Goal: Find specific page/section: Find specific page/section

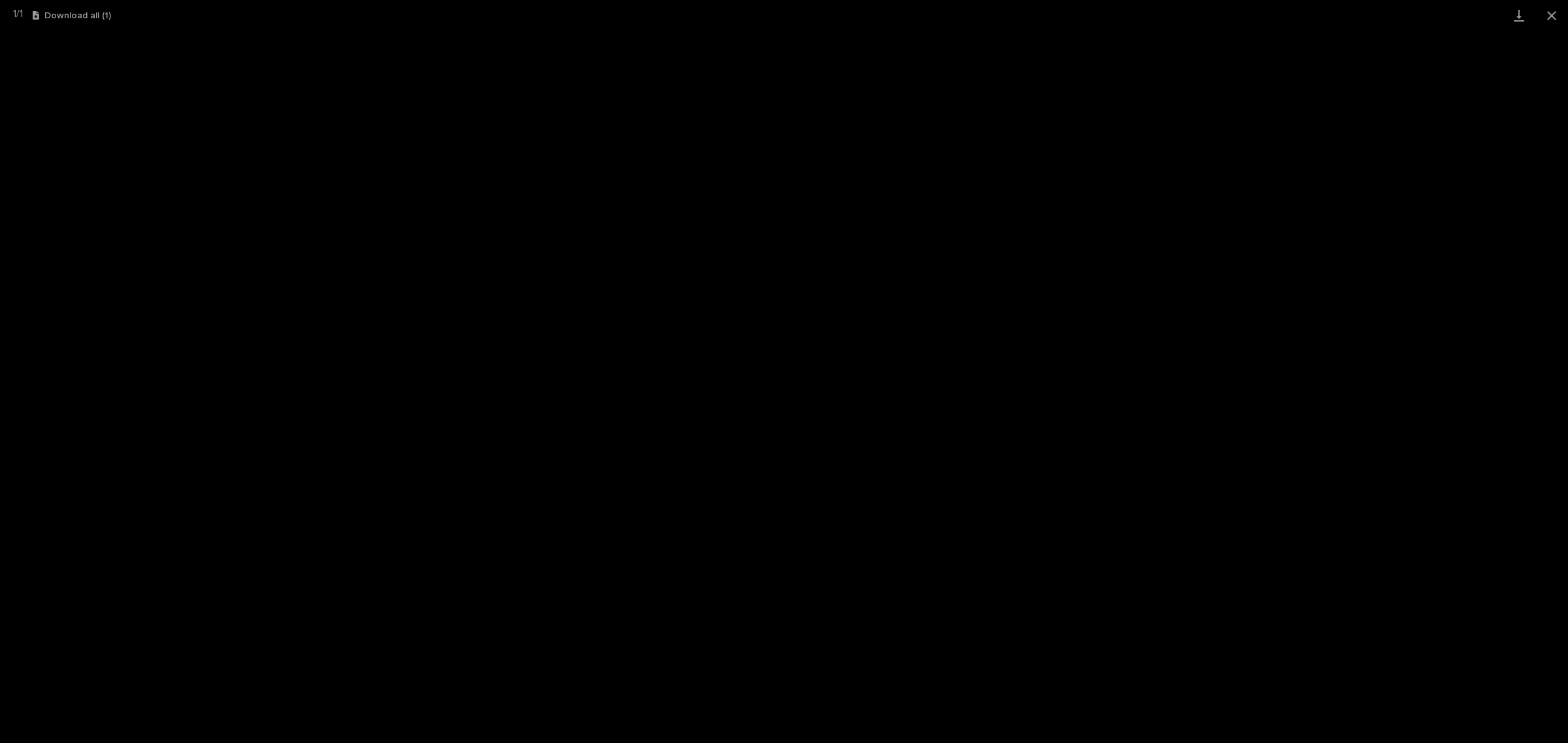
scroll to position [33, 0]
drag, startPoint x: 1562, startPoint y: 13, endPoint x: 1541, endPoint y: 27, distance: 25.2
click at [1562, 13] on button "Close gallery" at bounding box center [1551, 15] width 33 height 31
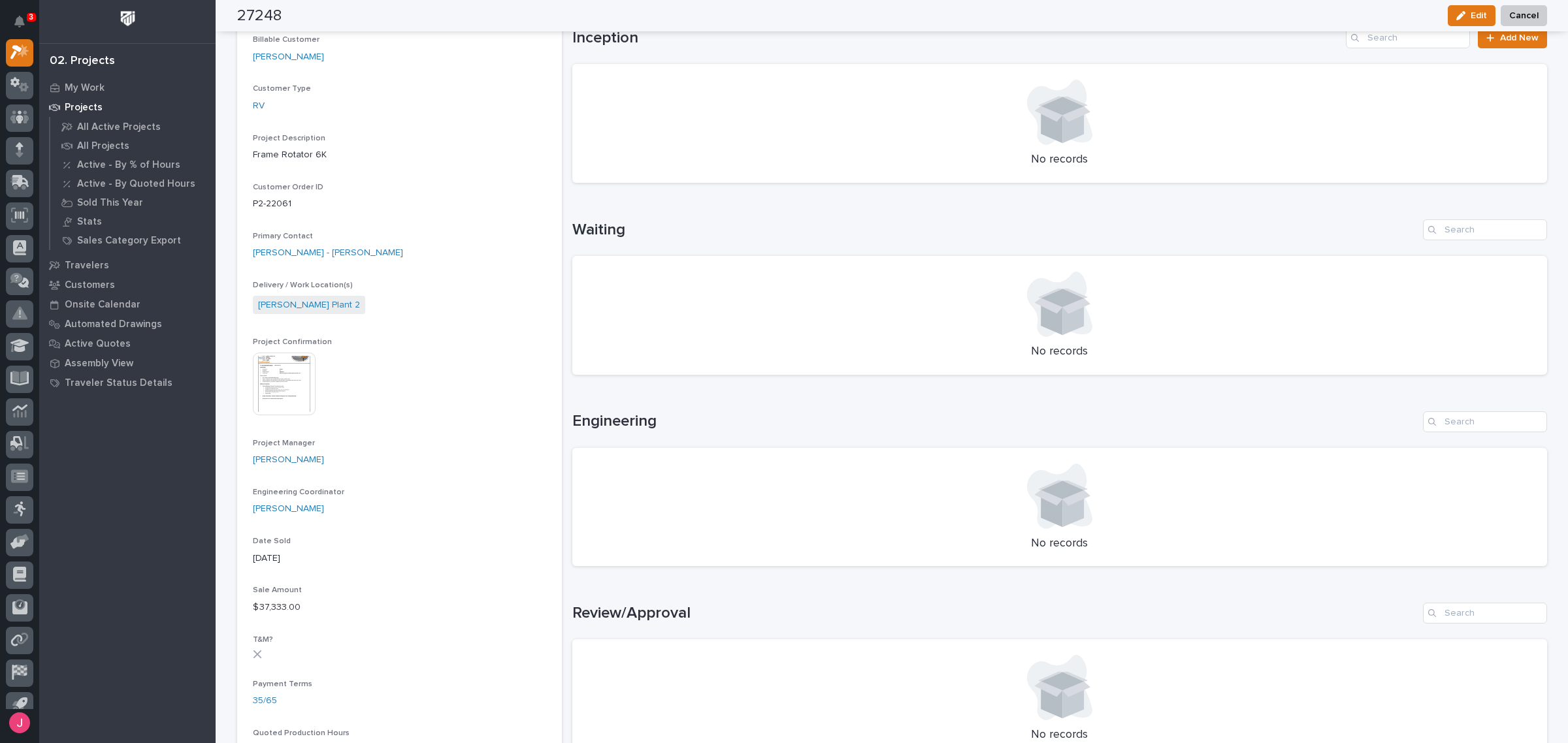
scroll to position [0, 0]
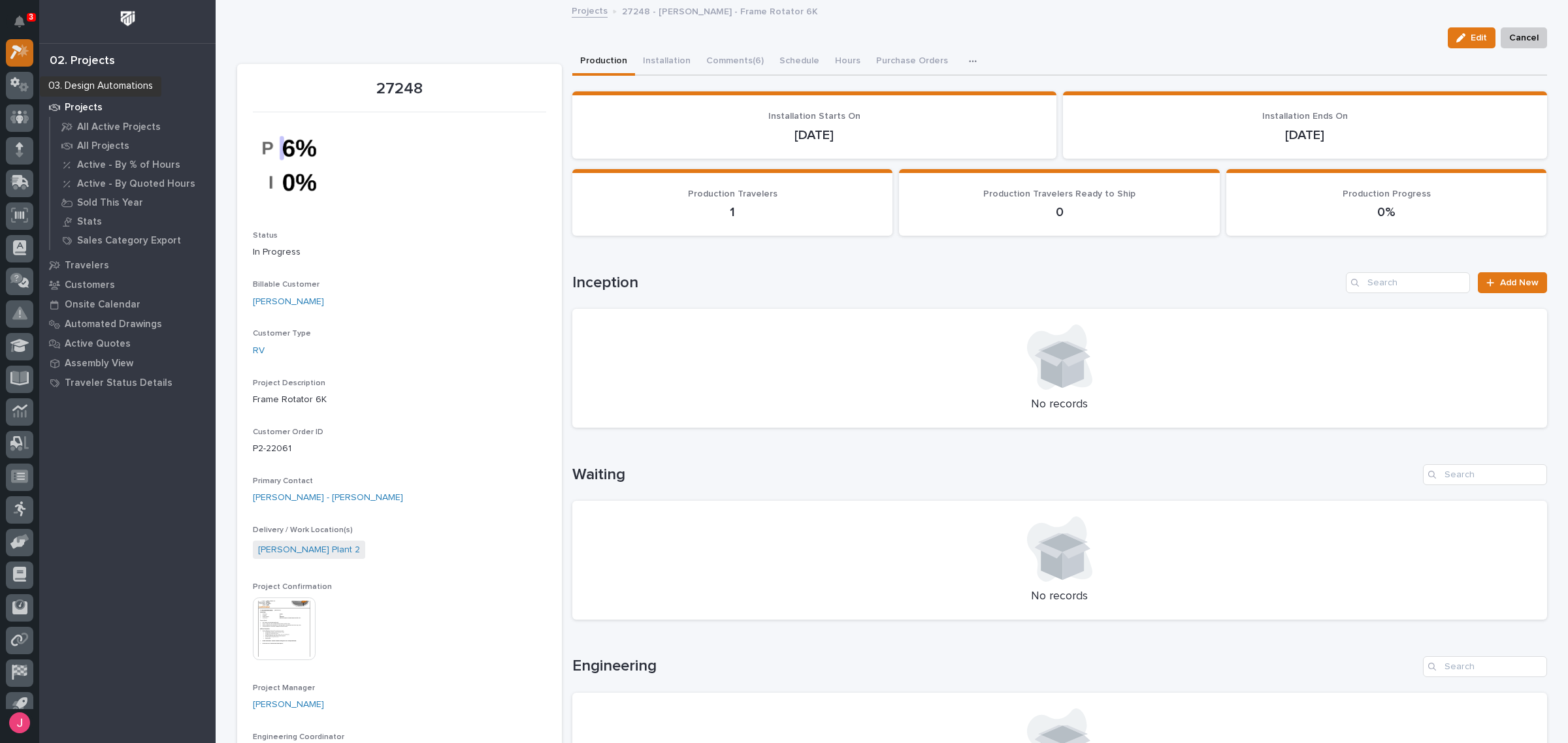
click at [24, 52] on icon at bounding box center [23, 51] width 11 height 13
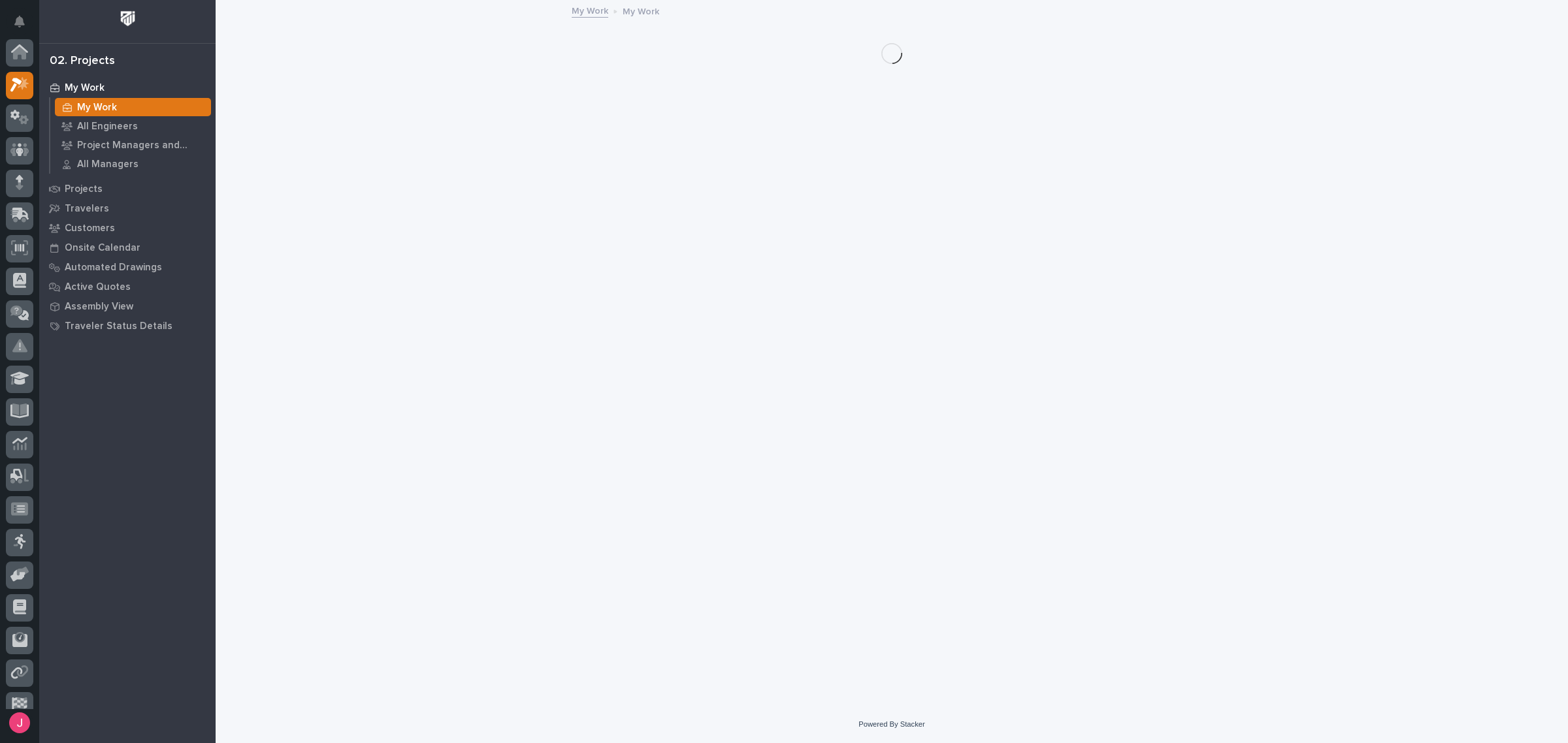
scroll to position [33, 0]
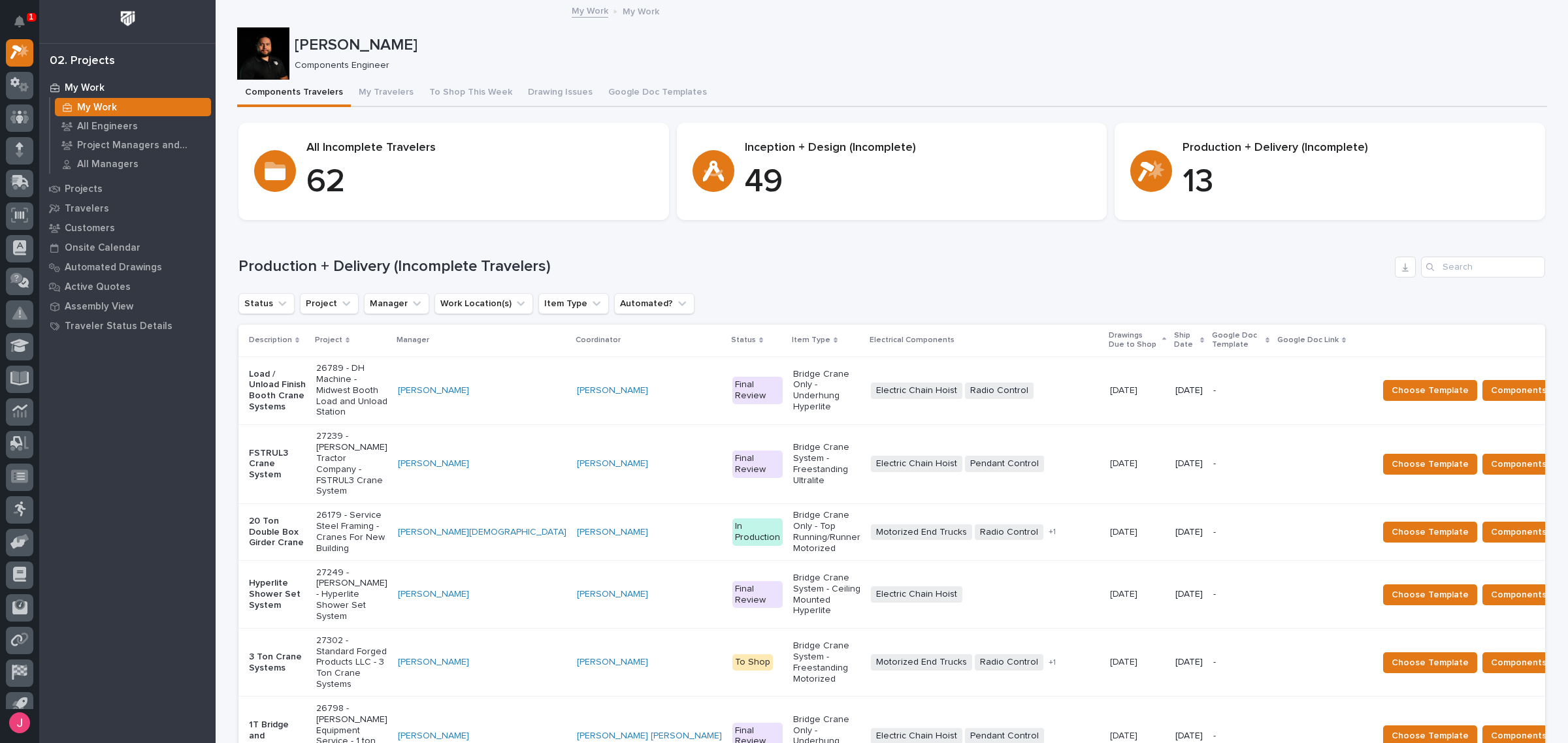
drag, startPoint x: 730, startPoint y: 631, endPoint x: 1149, endPoint y: 295, distance: 537.1
click at [1160, 269] on h1 "Production + Delivery (Incomplete Travelers)" at bounding box center [813, 266] width 1151 height 19
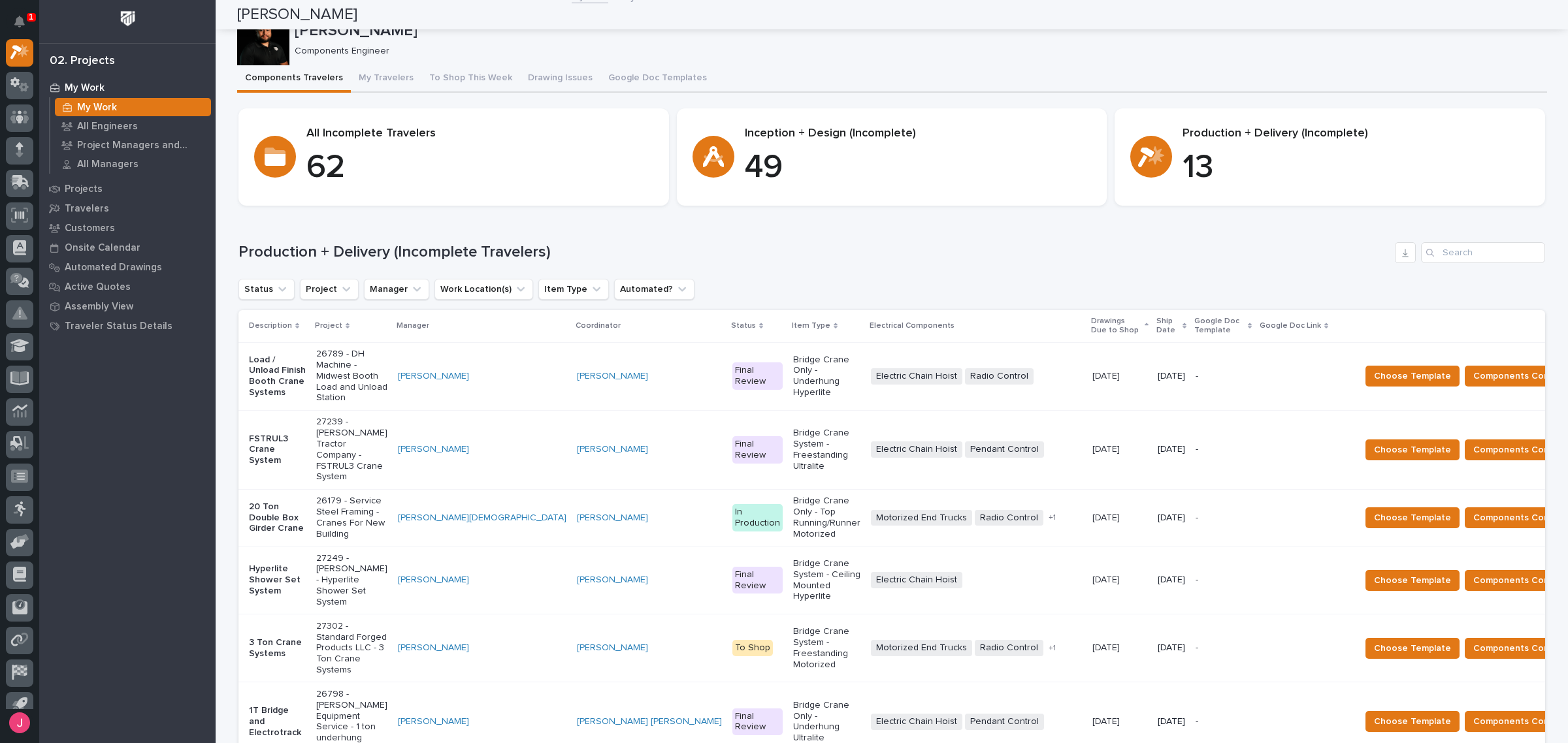
scroll to position [0, 0]
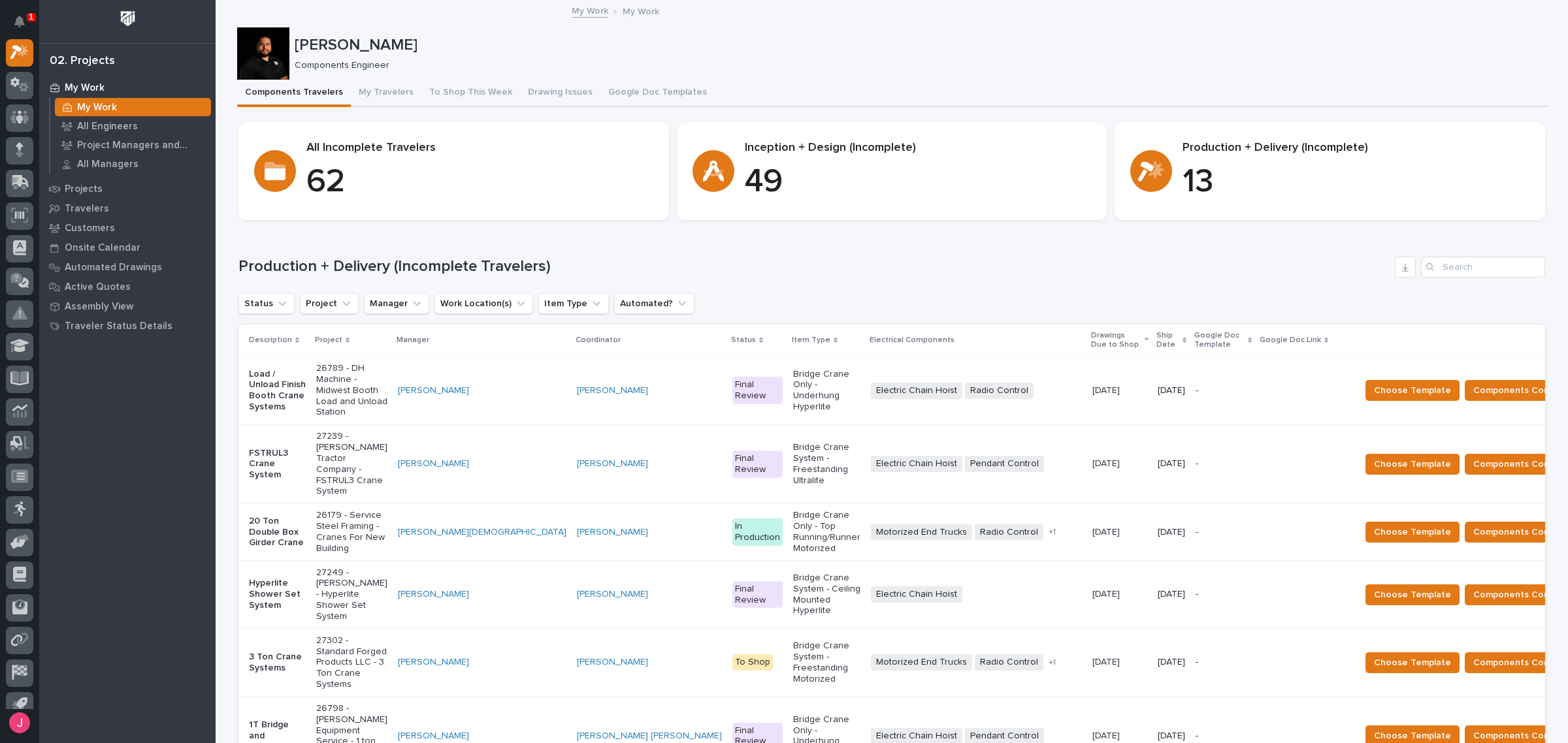
click at [810, 38] on p "[PERSON_NAME]" at bounding box center [918, 45] width 1247 height 19
drag, startPoint x: 1073, startPoint y: 50, endPoint x: 1135, endPoint y: 4, distance: 77.2
click at [1075, 49] on p "[PERSON_NAME]" at bounding box center [918, 45] width 1247 height 19
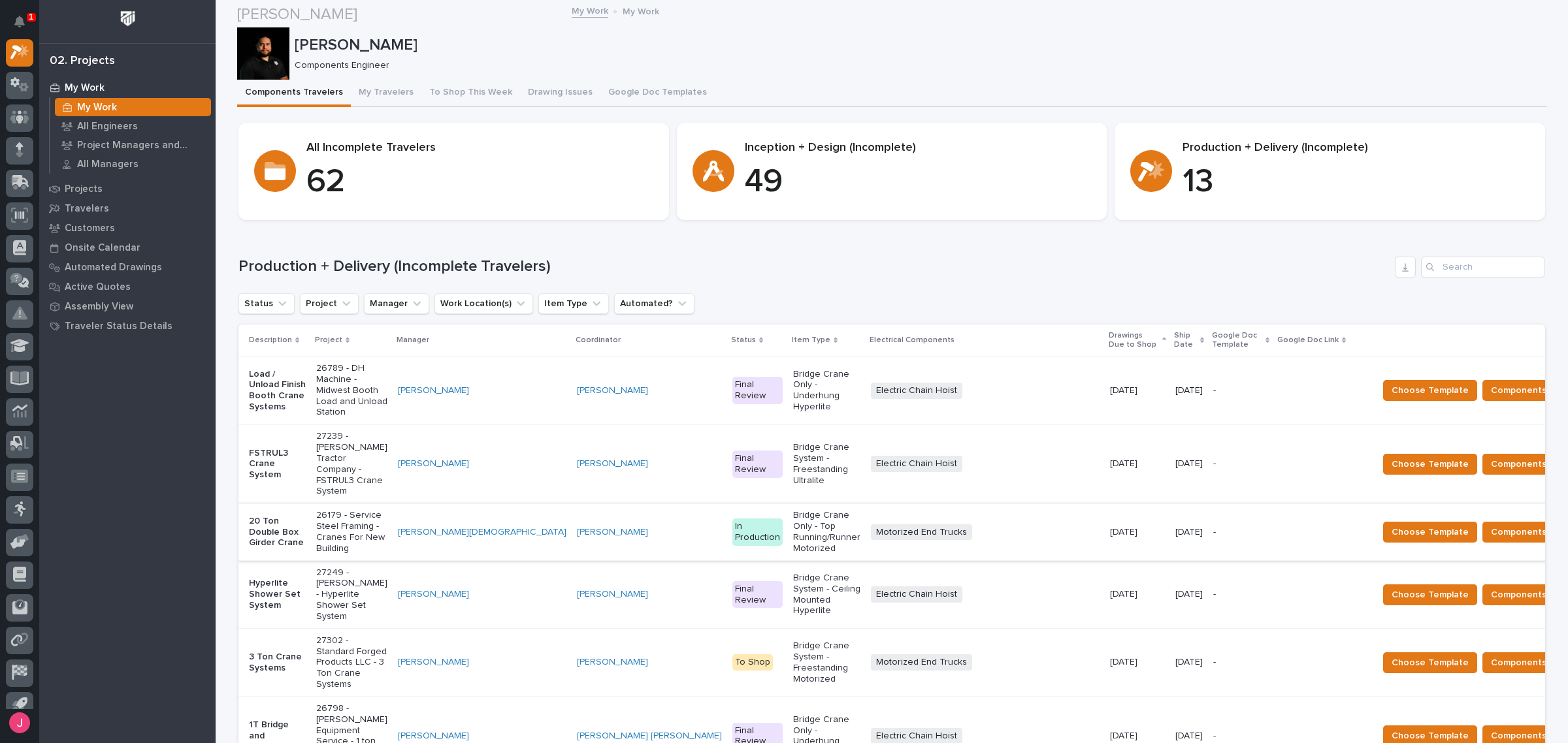
scroll to position [506, 0]
